Goal: Task Accomplishment & Management: Complete application form

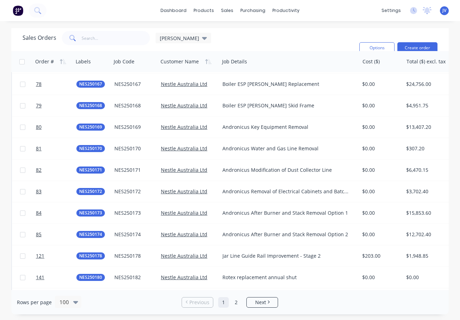
scroll to position [1934, 0]
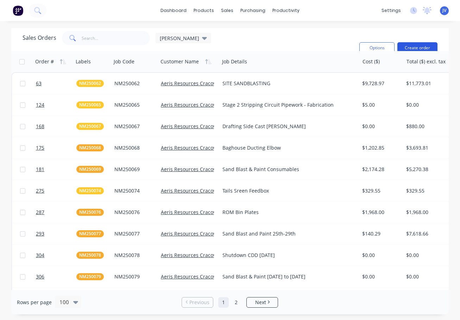
click at [427, 47] on button "Create order" at bounding box center [418, 47] width 40 height 11
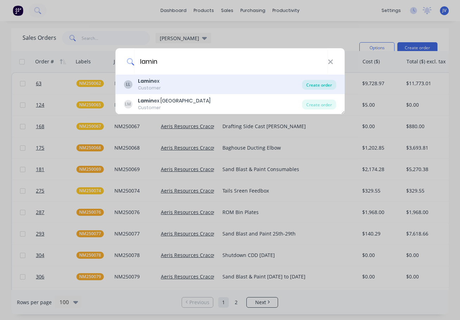
type input "lamin"
click at [332, 83] on div "Create order" at bounding box center [319, 85] width 34 height 10
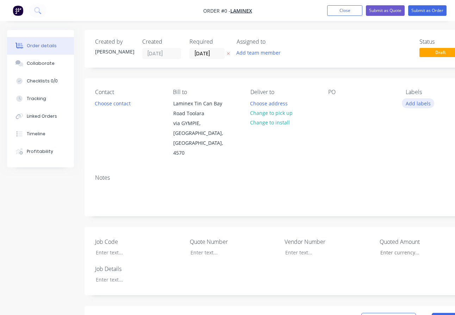
click at [422, 101] on button "Add labels" at bounding box center [418, 103] width 32 height 10
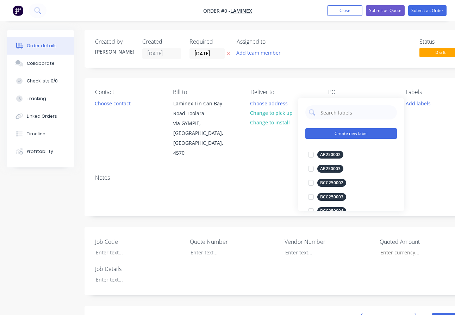
click at [339, 133] on button "Create new label" at bounding box center [351, 133] width 92 height 11
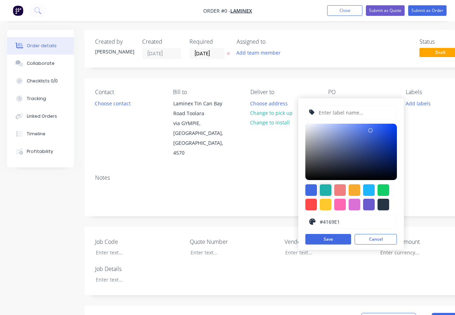
click at [328, 191] on div at bounding box center [326, 190] width 12 height 12
type input "#20B2AA"
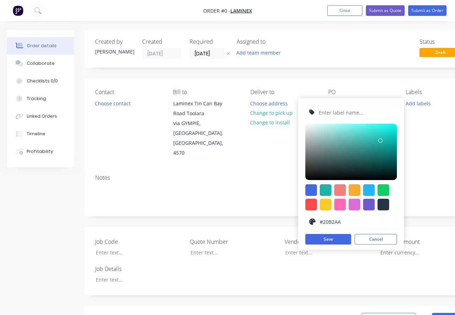
click at [327, 116] on input "text" at bounding box center [355, 112] width 75 height 13
type input "LAM250201"
click at [334, 238] on button "Save" at bounding box center [328, 239] width 46 height 11
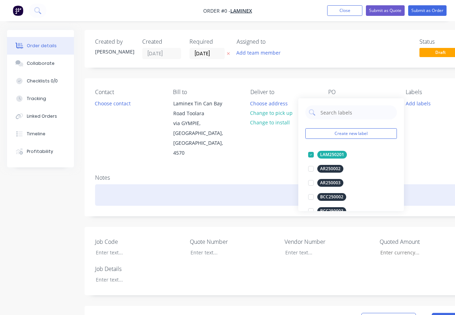
click at [282, 172] on div "Order details Collaborate Checklists 0/0 Tracking Linked Orders Timeline Profit…" at bounding box center [245, 282] width 490 height 504
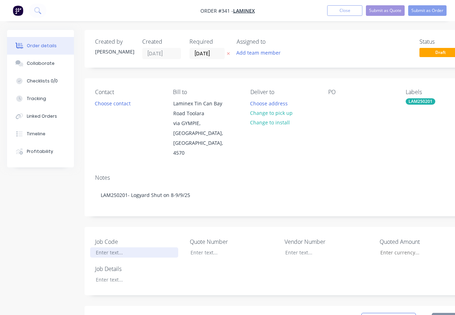
click at [106, 247] on div at bounding box center [134, 252] width 88 height 10
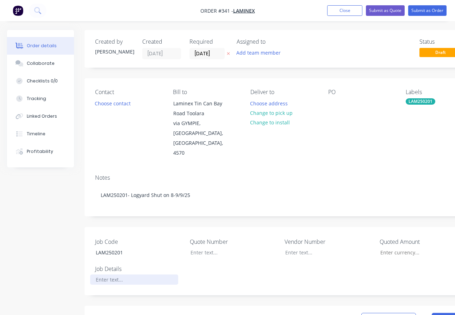
click at [111, 274] on div at bounding box center [134, 279] width 88 height 10
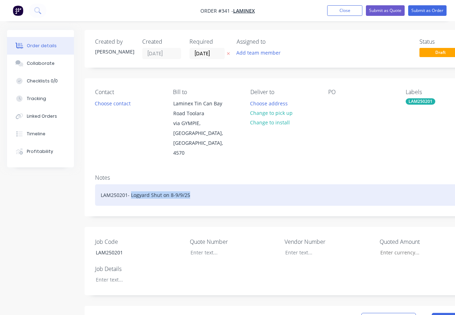
drag, startPoint x: 209, startPoint y: 174, endPoint x: 131, endPoint y: 176, distance: 77.9
click at [131, 184] on div "LAM250201- Logyard Shut on 8-9/9/25" at bounding box center [283, 194] width 377 height 21
copy div "Logyard Shut on 8-9/9/25"
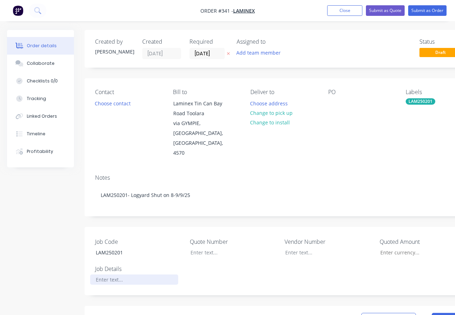
paste div
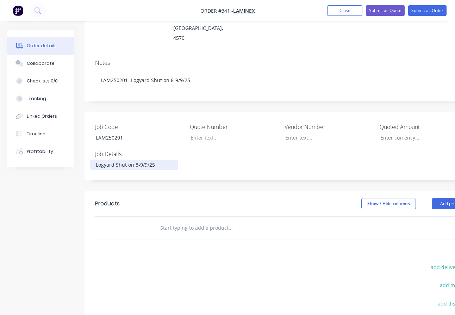
scroll to position [141, 0]
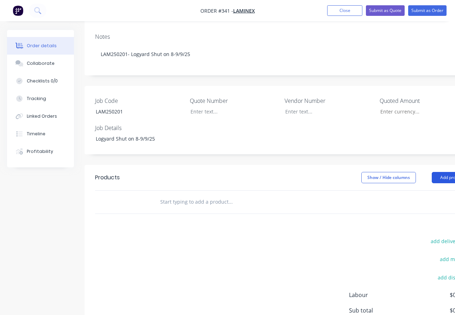
click at [446, 172] on button "Add product" at bounding box center [452, 177] width 41 height 11
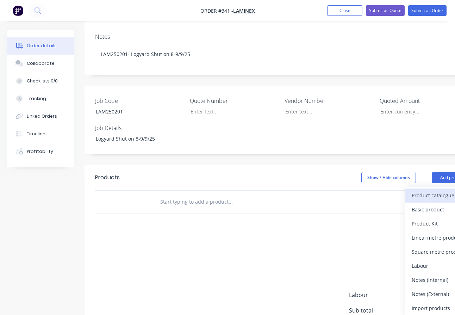
click at [424, 190] on div "Product catalogue" at bounding box center [439, 195] width 54 height 10
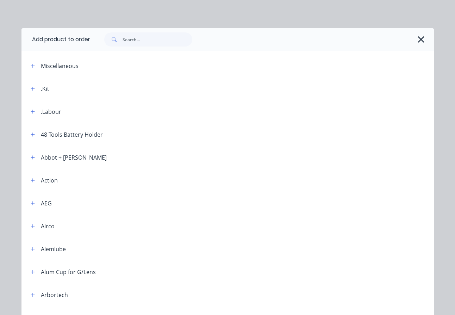
click at [42, 88] on div ".Kit" at bounding box center [45, 89] width 8 height 8
click at [31, 89] on icon "button" at bounding box center [33, 88] width 4 height 5
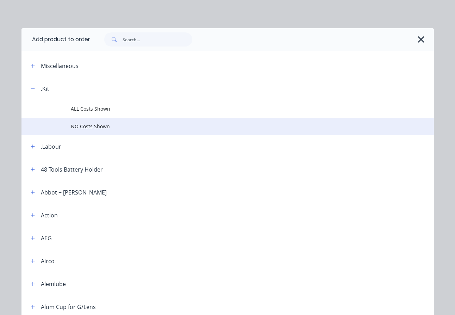
click at [87, 128] on span "NO Costs Shown" at bounding box center [216, 126] width 290 height 7
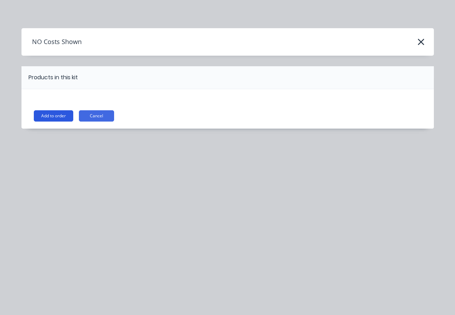
click at [64, 116] on button "Add to order" at bounding box center [53, 115] width 39 height 11
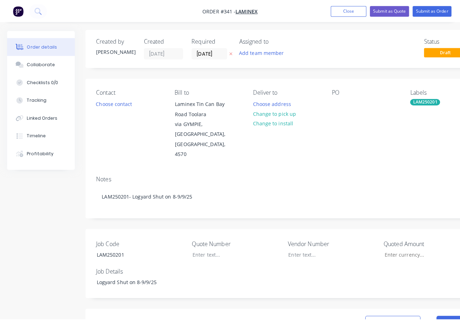
scroll to position [0, 0]
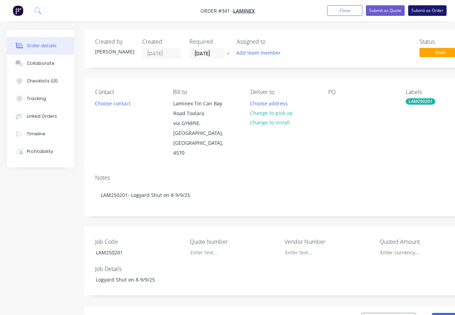
click at [425, 9] on button "Submit as Order" at bounding box center [427, 10] width 38 height 11
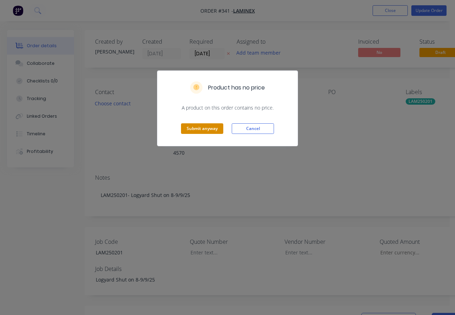
click at [198, 129] on button "Submit anyway" at bounding box center [202, 128] width 42 height 11
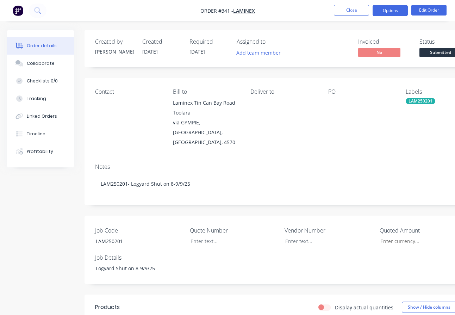
click at [400, 9] on button "Options" at bounding box center [390, 10] width 35 height 11
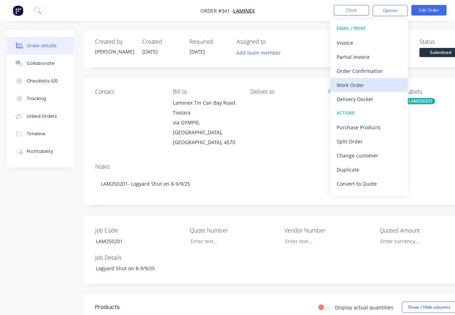
click at [359, 83] on div "Work Order" at bounding box center [369, 85] width 65 height 10
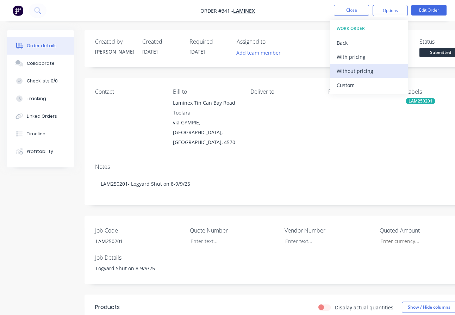
click at [362, 70] on div "Without pricing" at bounding box center [369, 71] width 65 height 10
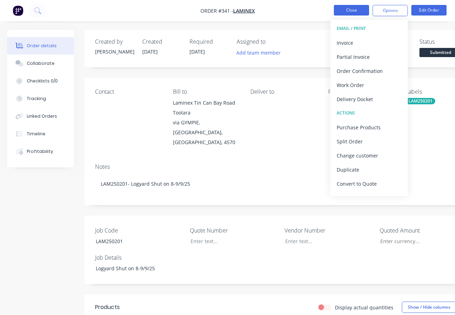
click at [354, 11] on button "Close" at bounding box center [351, 10] width 35 height 11
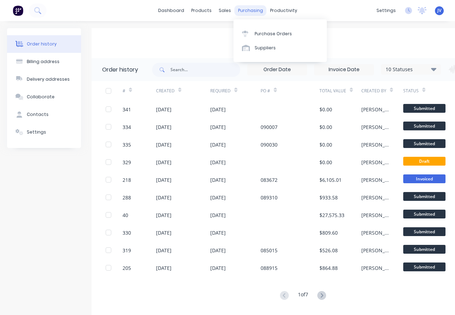
click at [246, 11] on div "purchasing" at bounding box center [251, 10] width 32 height 11
click at [269, 35] on div "Purchase Orders" at bounding box center [273, 34] width 37 height 6
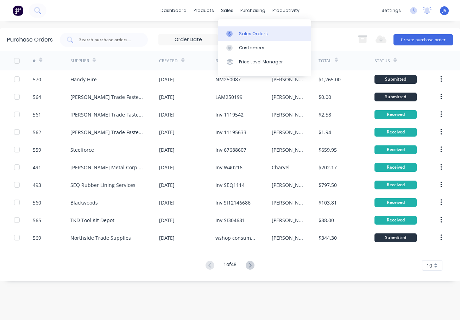
click at [243, 32] on div "Sales Orders" at bounding box center [253, 34] width 29 height 6
